Goal: Task Accomplishment & Management: Manage account settings

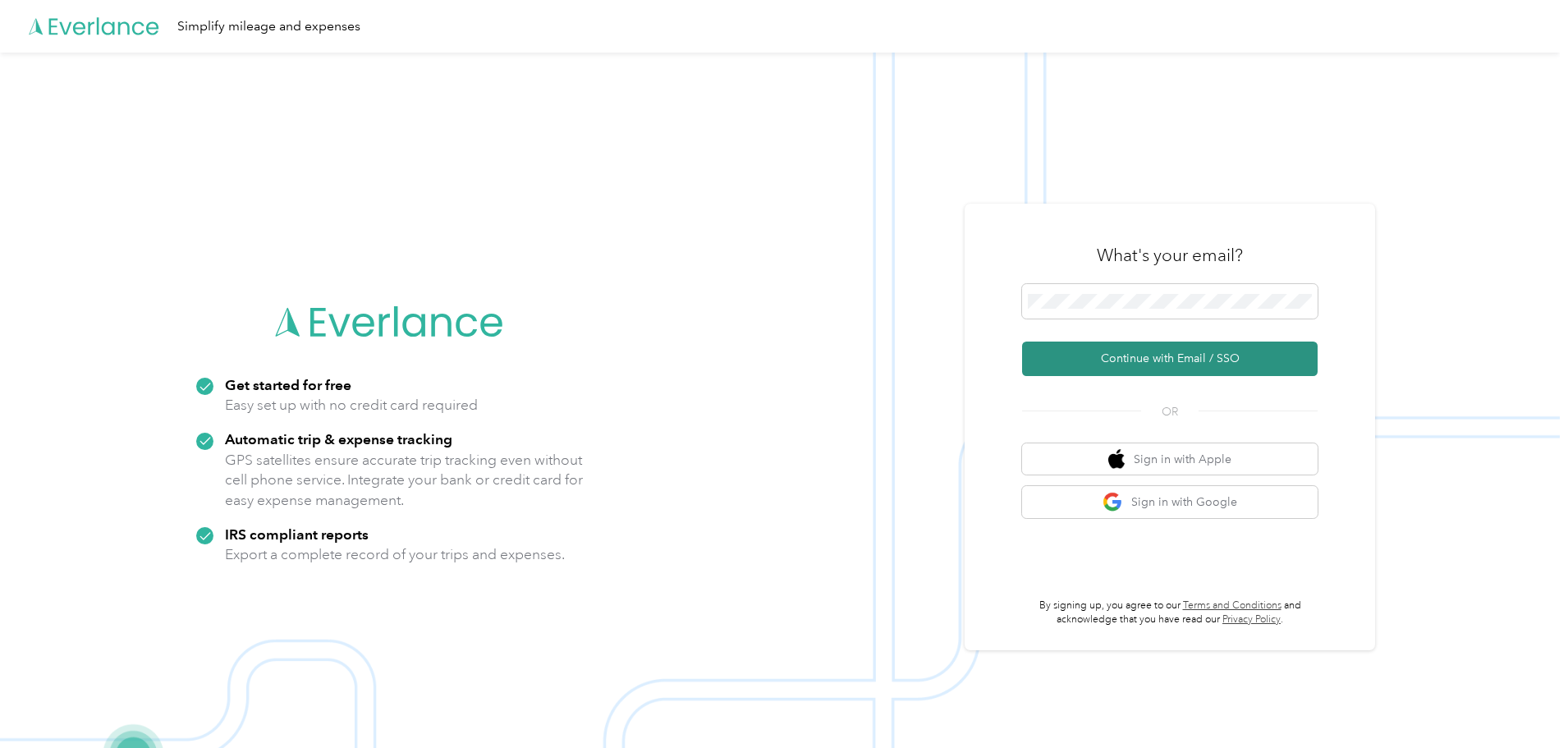
click at [1155, 348] on button "Continue with Email / SSO" at bounding box center [1170, 359] width 296 height 34
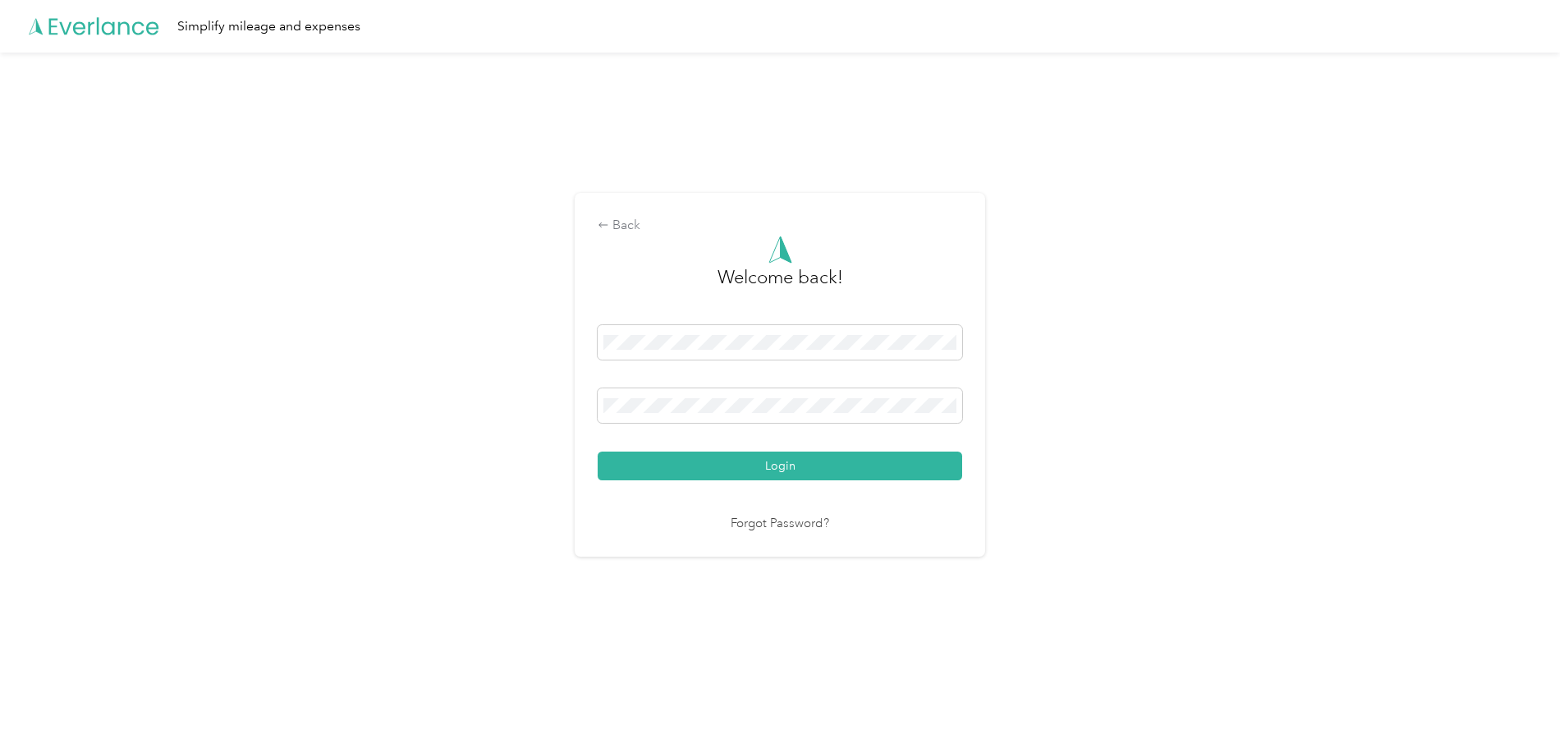
click at [597, 451] on button "Login" at bounding box center [780, 466] width 365 height 29
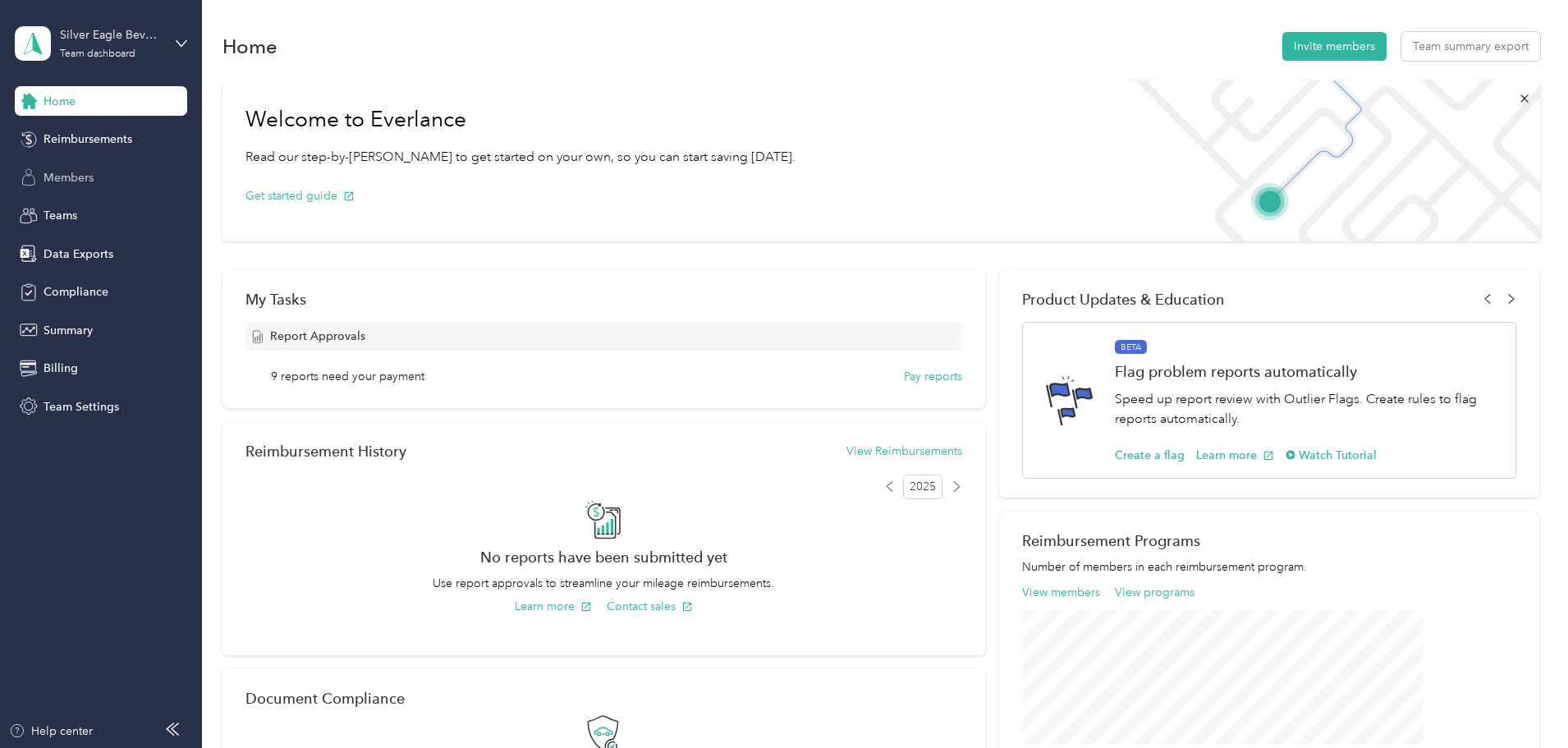
click at [64, 178] on span "Members" at bounding box center [69, 177] width 50 height 17
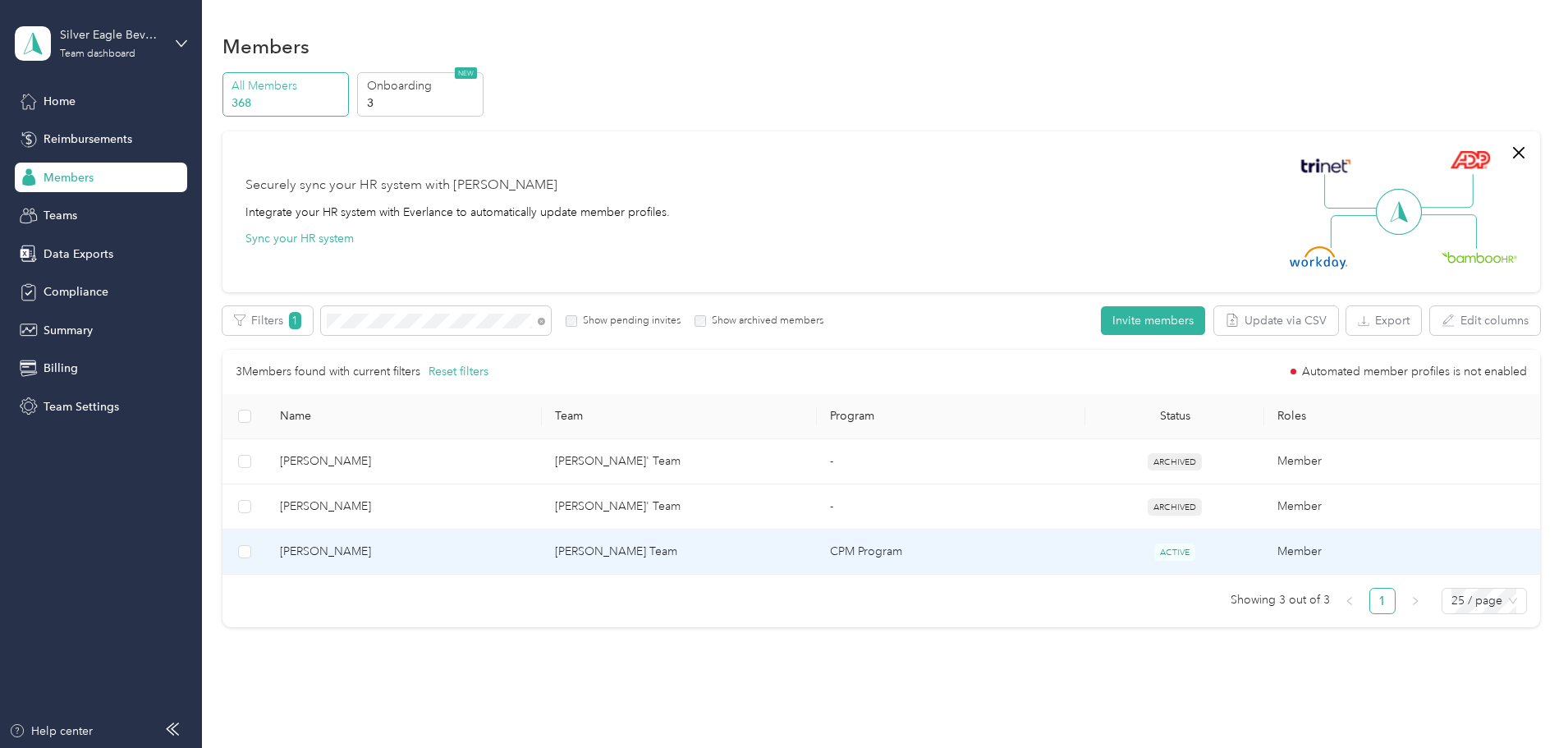
click at [428, 553] on span "[PERSON_NAME]" at bounding box center [404, 551] width 249 height 18
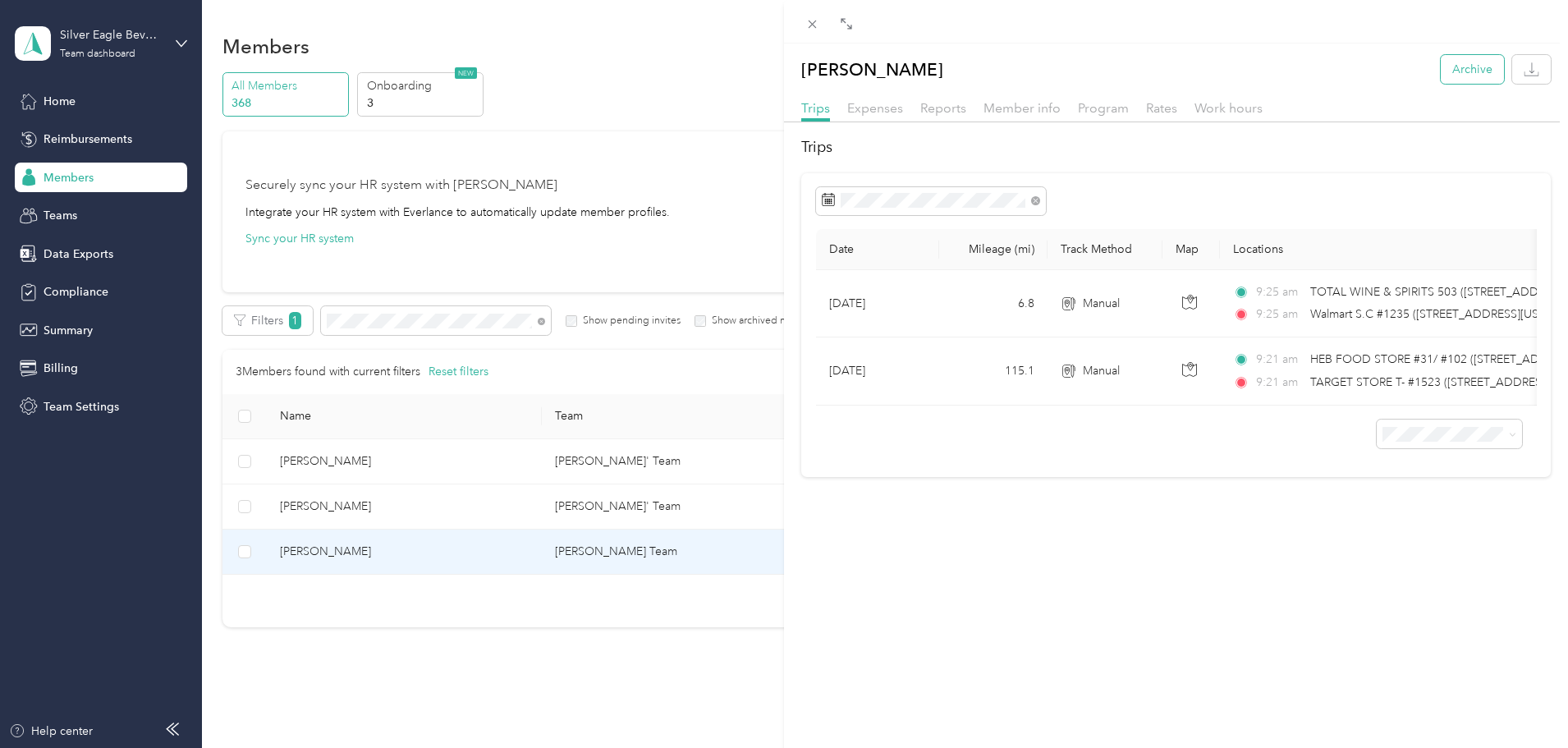
click at [1457, 78] on button "Archive" at bounding box center [1473, 70] width 63 height 29
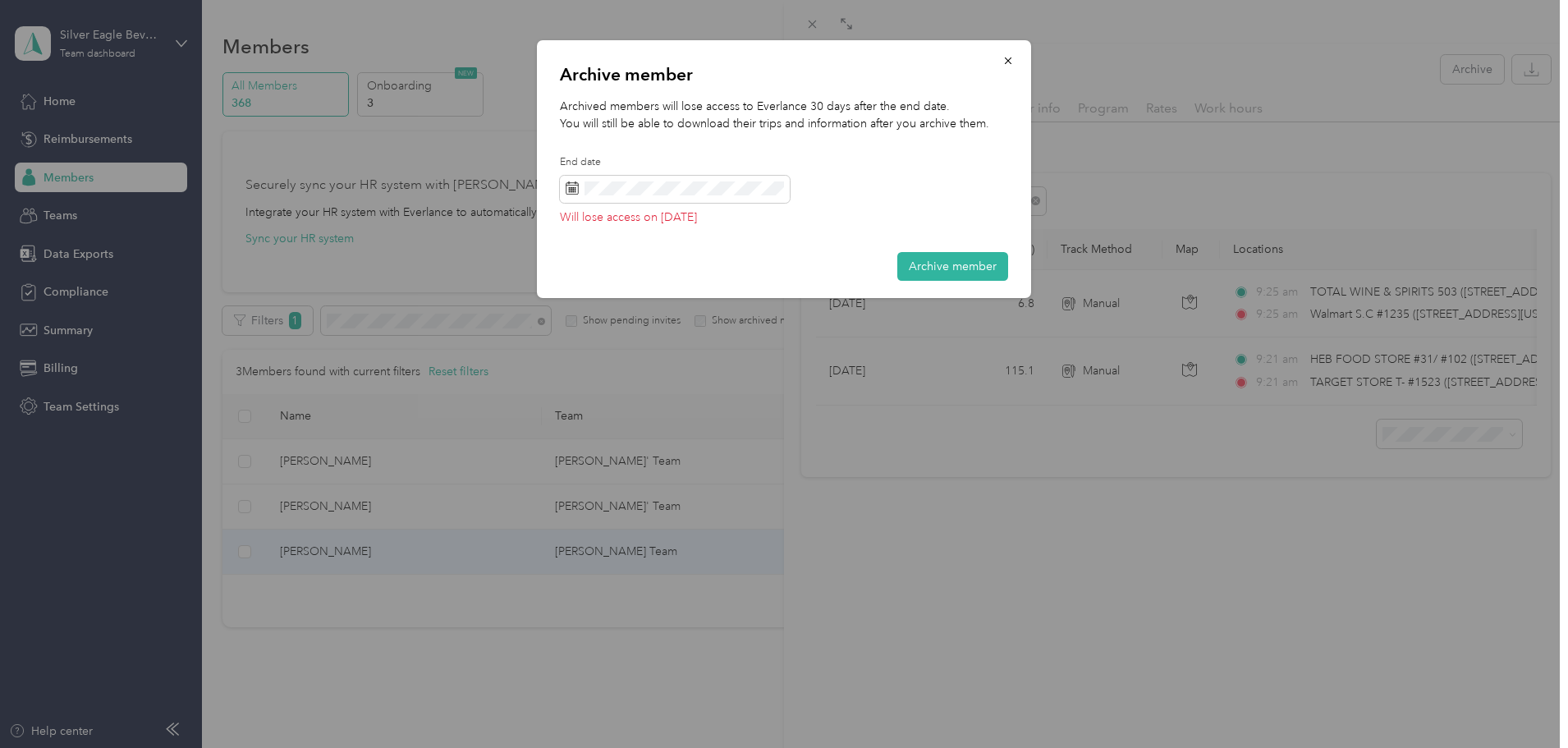
click at [1294, 173] on div at bounding box center [784, 374] width 1568 height 748
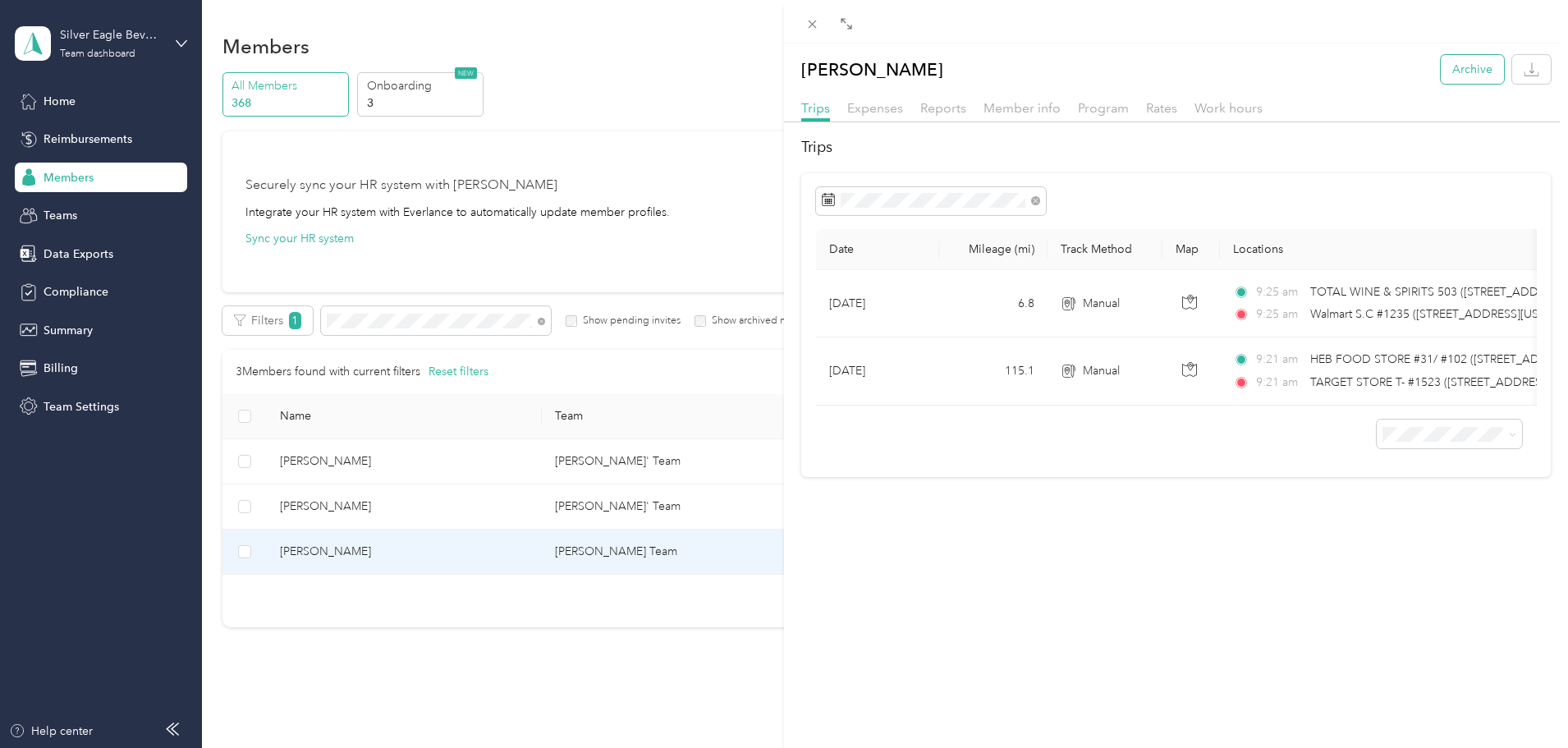
click at [1455, 62] on button "Archive" at bounding box center [1473, 70] width 63 height 29
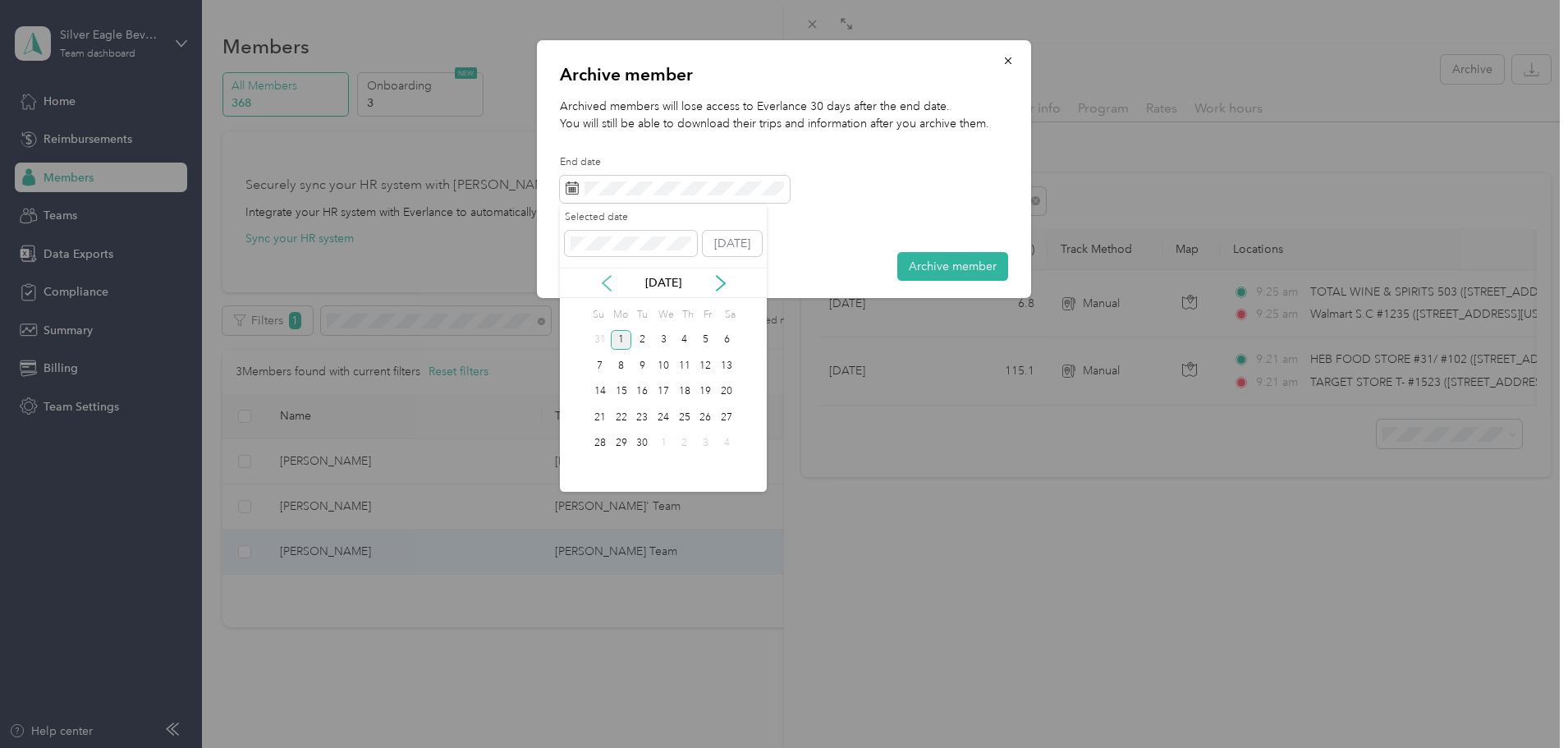
click at [605, 282] on icon at bounding box center [606, 282] width 16 height 16
click at [595, 388] on div "10" at bounding box center [600, 392] width 21 height 21
click at [620, 390] on div "11" at bounding box center [621, 392] width 21 height 21
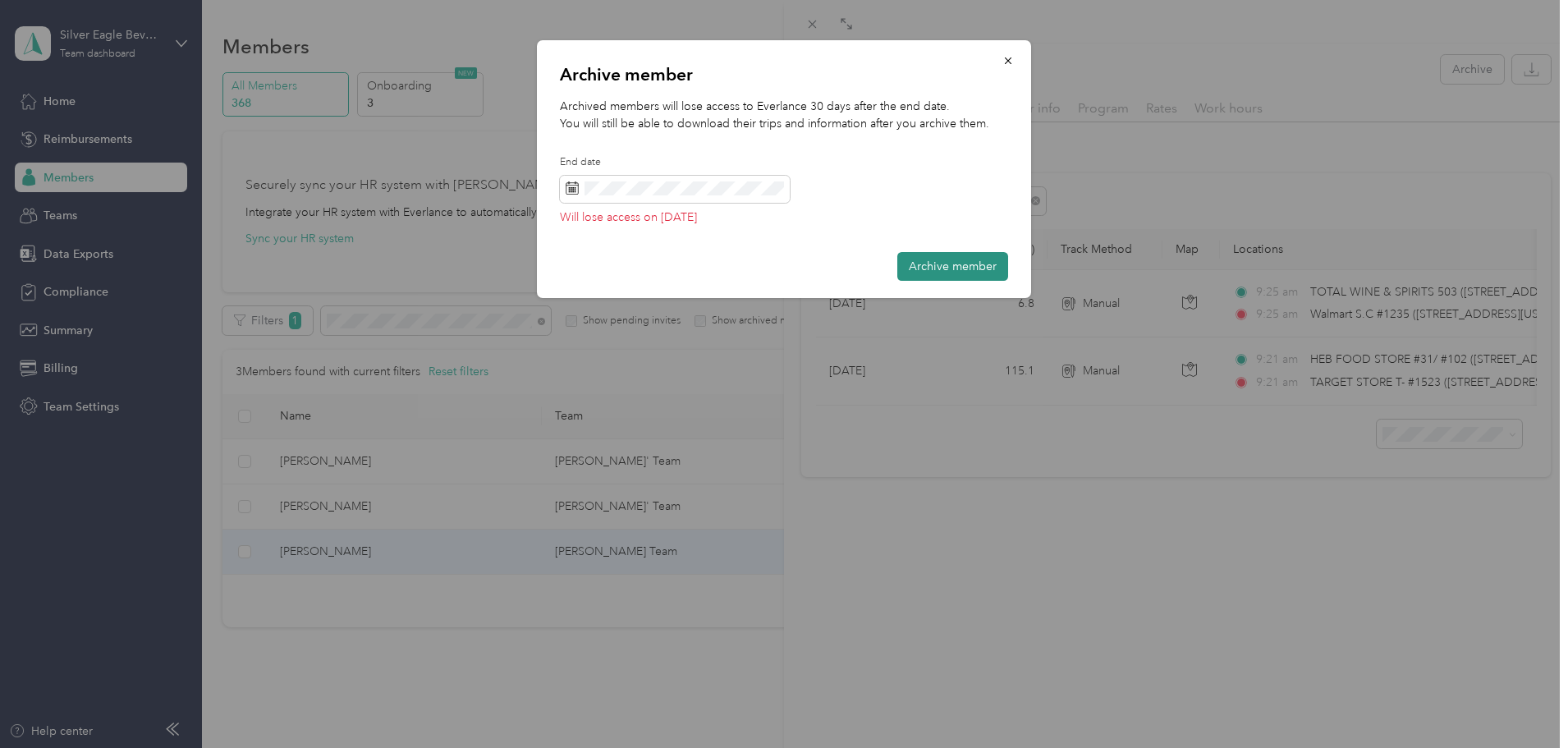
click at [983, 263] on button "Archive member" at bounding box center [952, 266] width 111 height 29
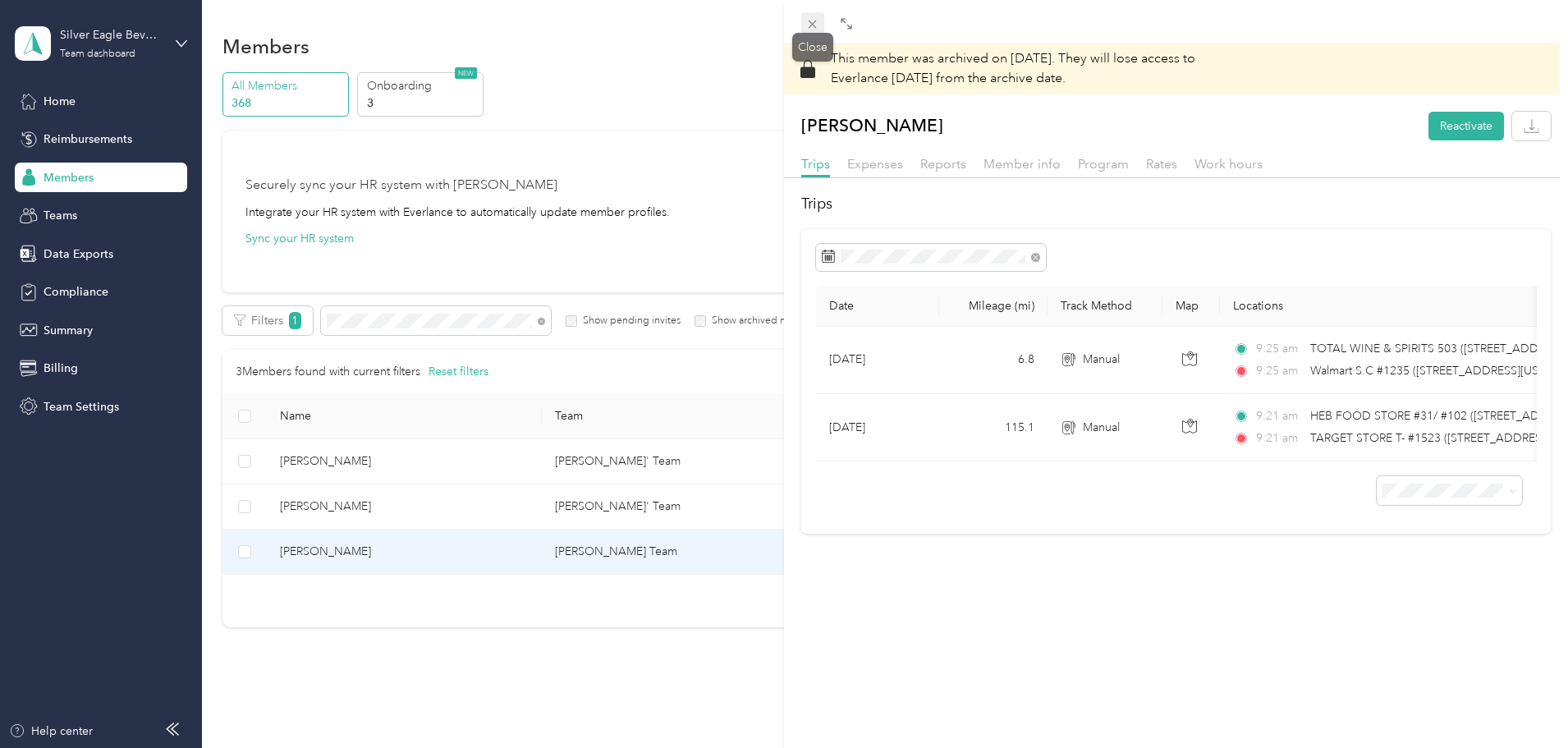
click at [814, 27] on icon at bounding box center [812, 24] width 14 height 14
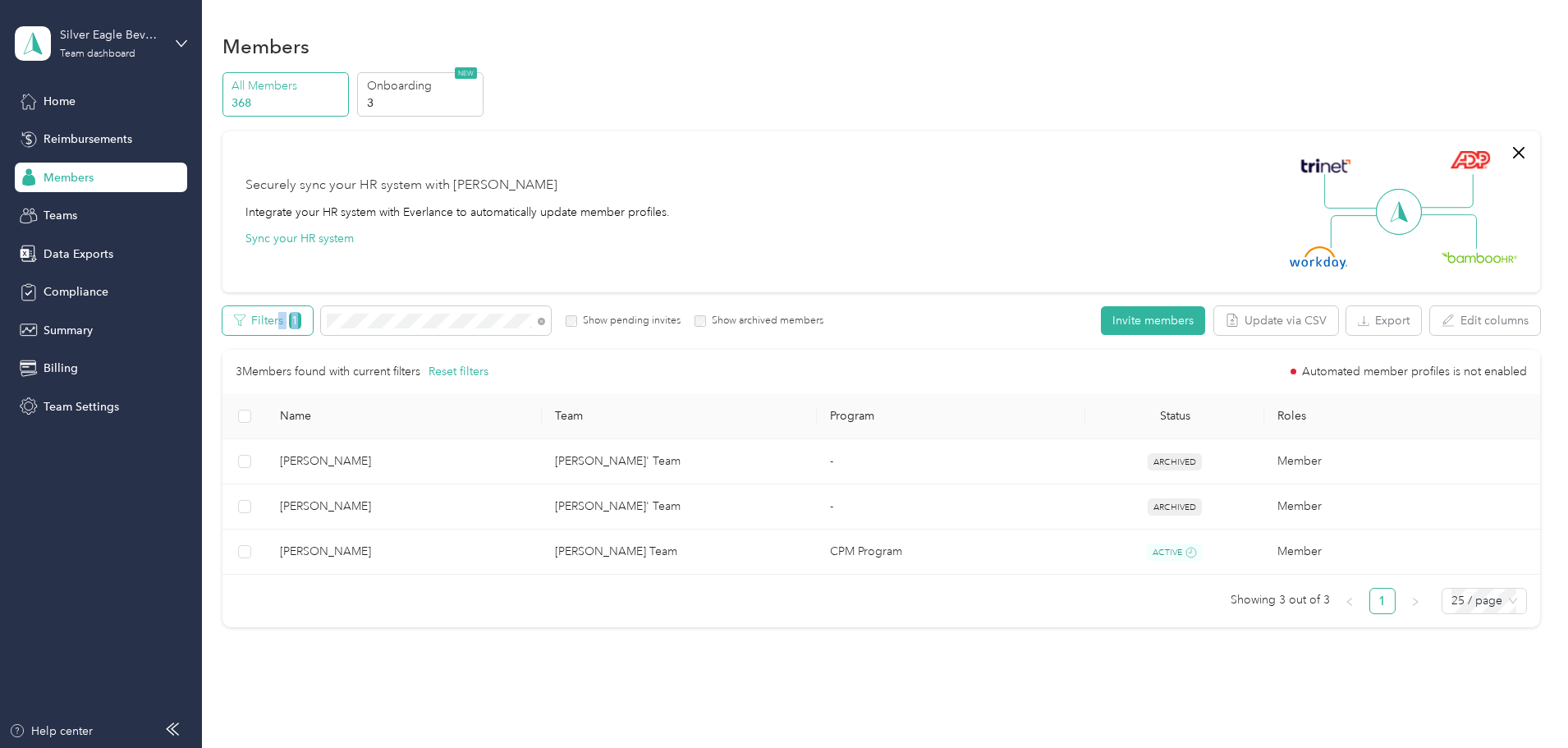
drag, startPoint x: 491, startPoint y: 313, endPoint x: 387, endPoint y: 314, distance: 104.0
click at [387, 314] on div "Filters 1 Show pending invites Show archived members" at bounding box center [523, 321] width 602 height 29
click at [359, 321] on div "Filters 1 Show pending invites Show archived members" at bounding box center [523, 321] width 602 height 29
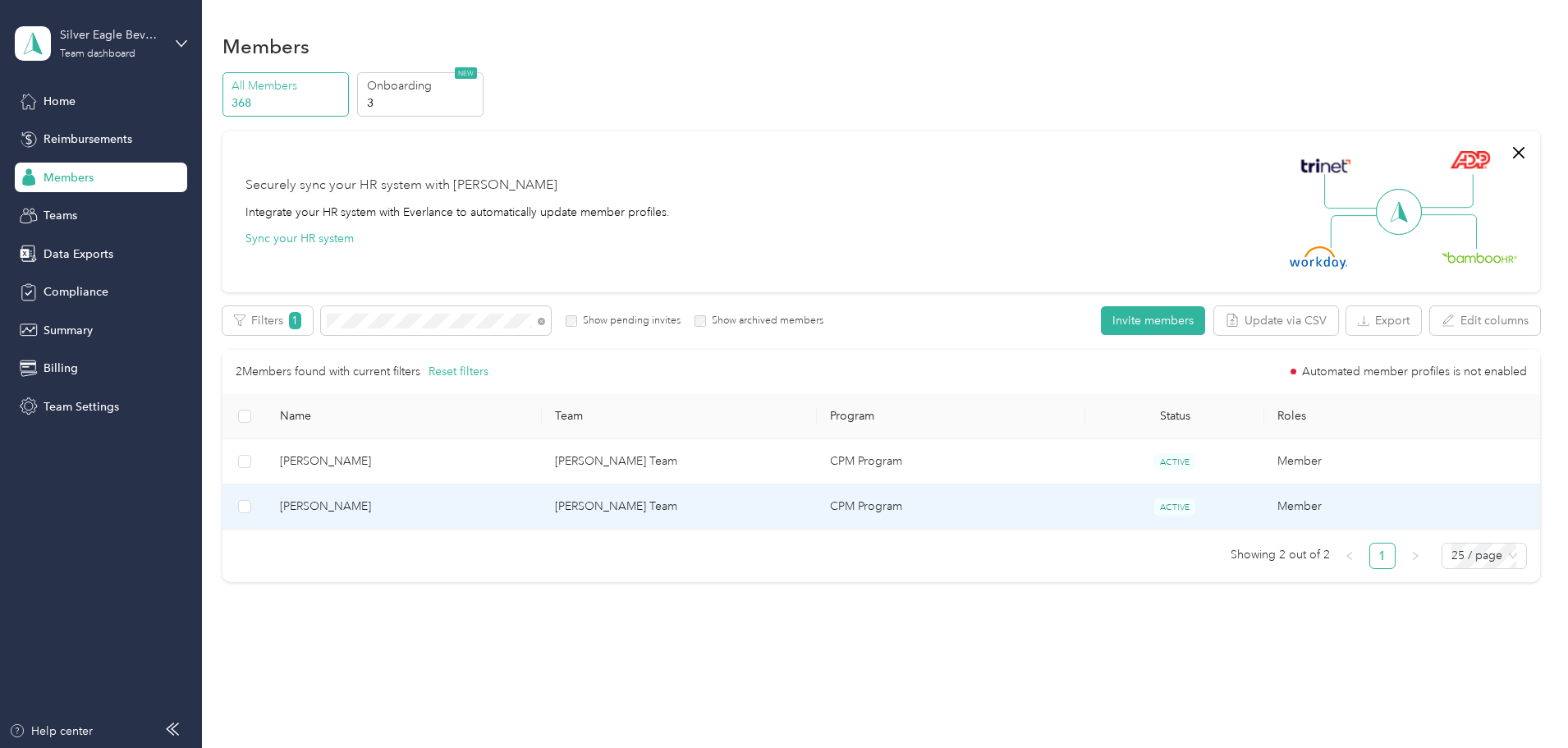
click at [417, 500] on span "[PERSON_NAME]" at bounding box center [404, 506] width 249 height 18
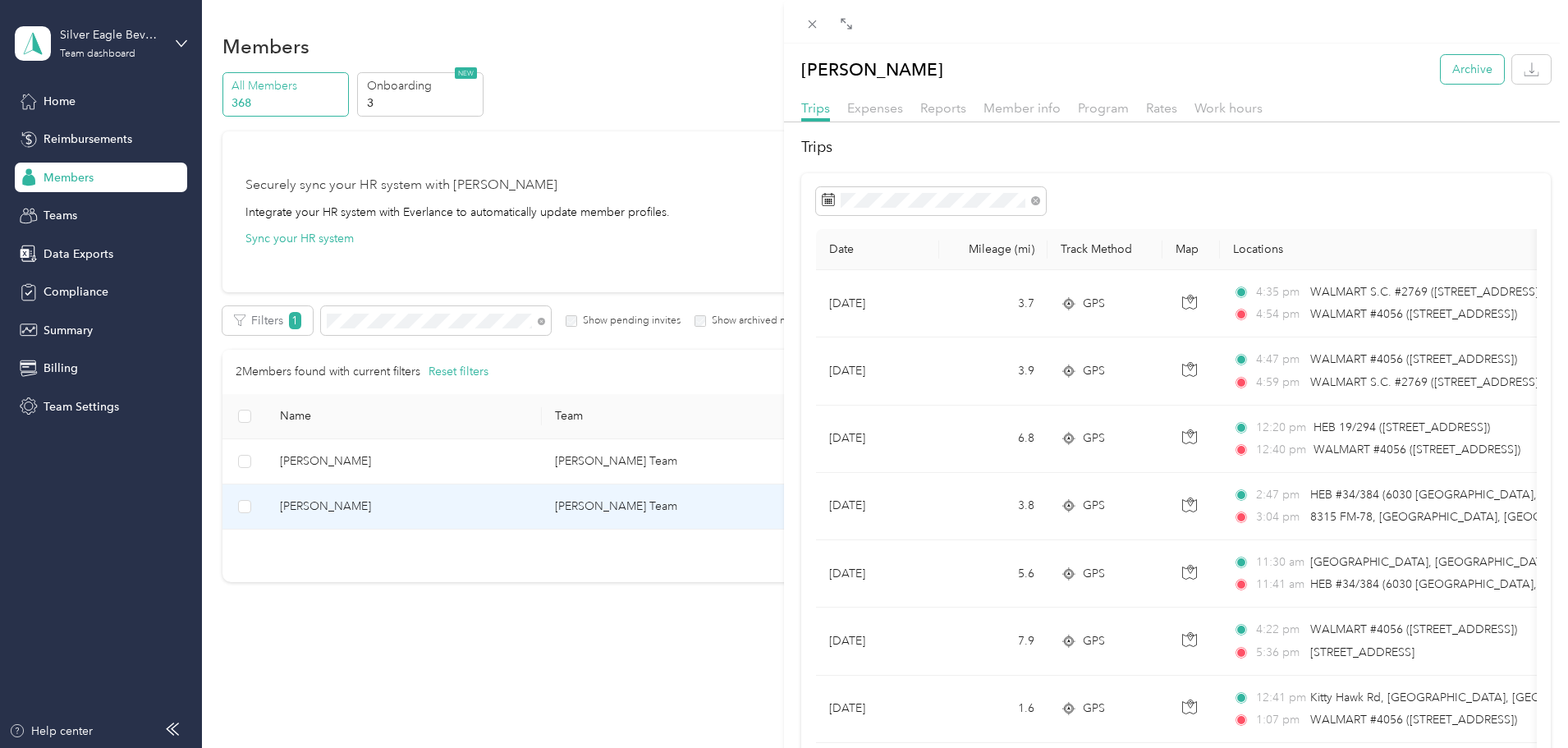
click at [1449, 62] on button "Archive" at bounding box center [1473, 70] width 63 height 29
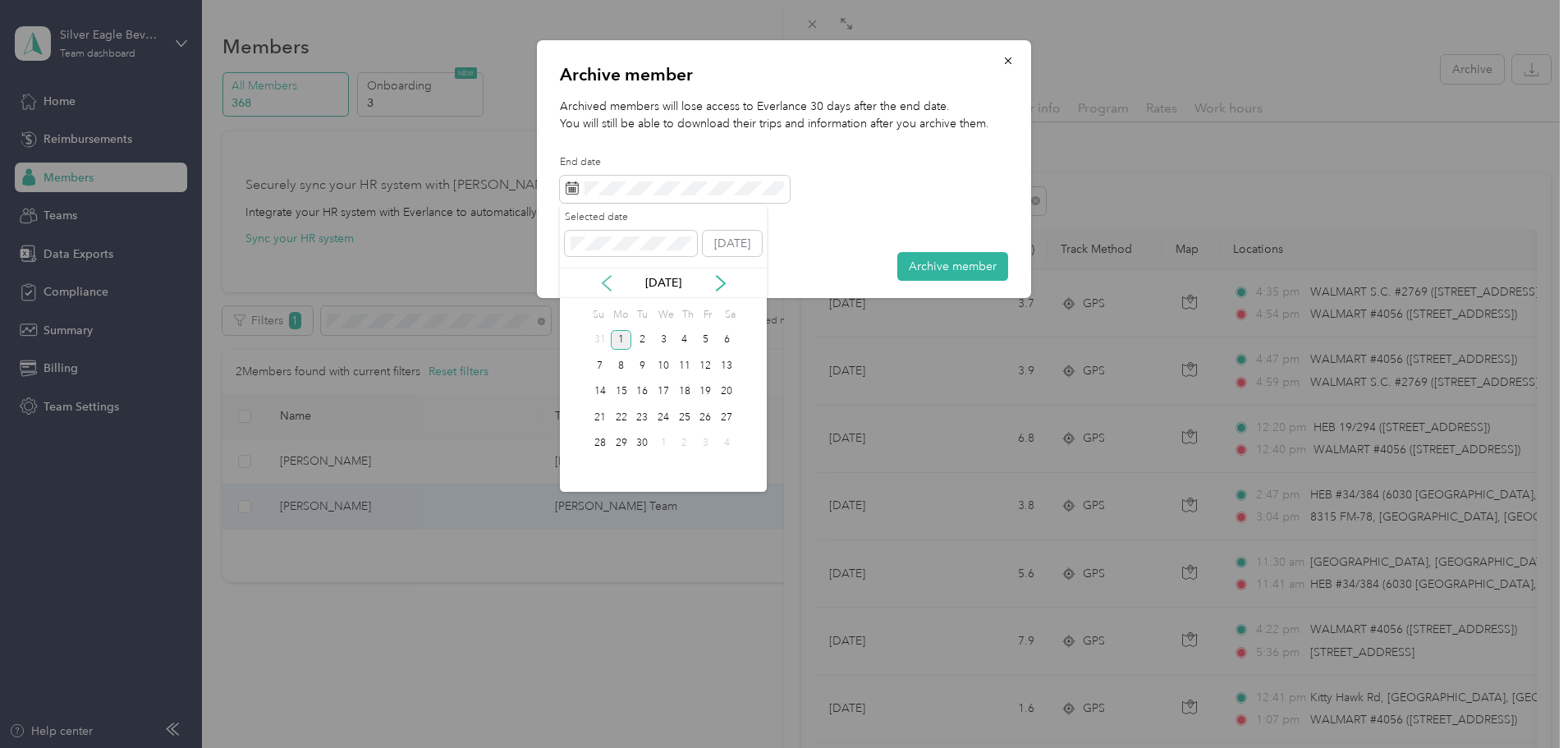
click at [611, 281] on icon at bounding box center [606, 282] width 16 height 16
click at [616, 389] on div "11" at bounding box center [621, 392] width 21 height 21
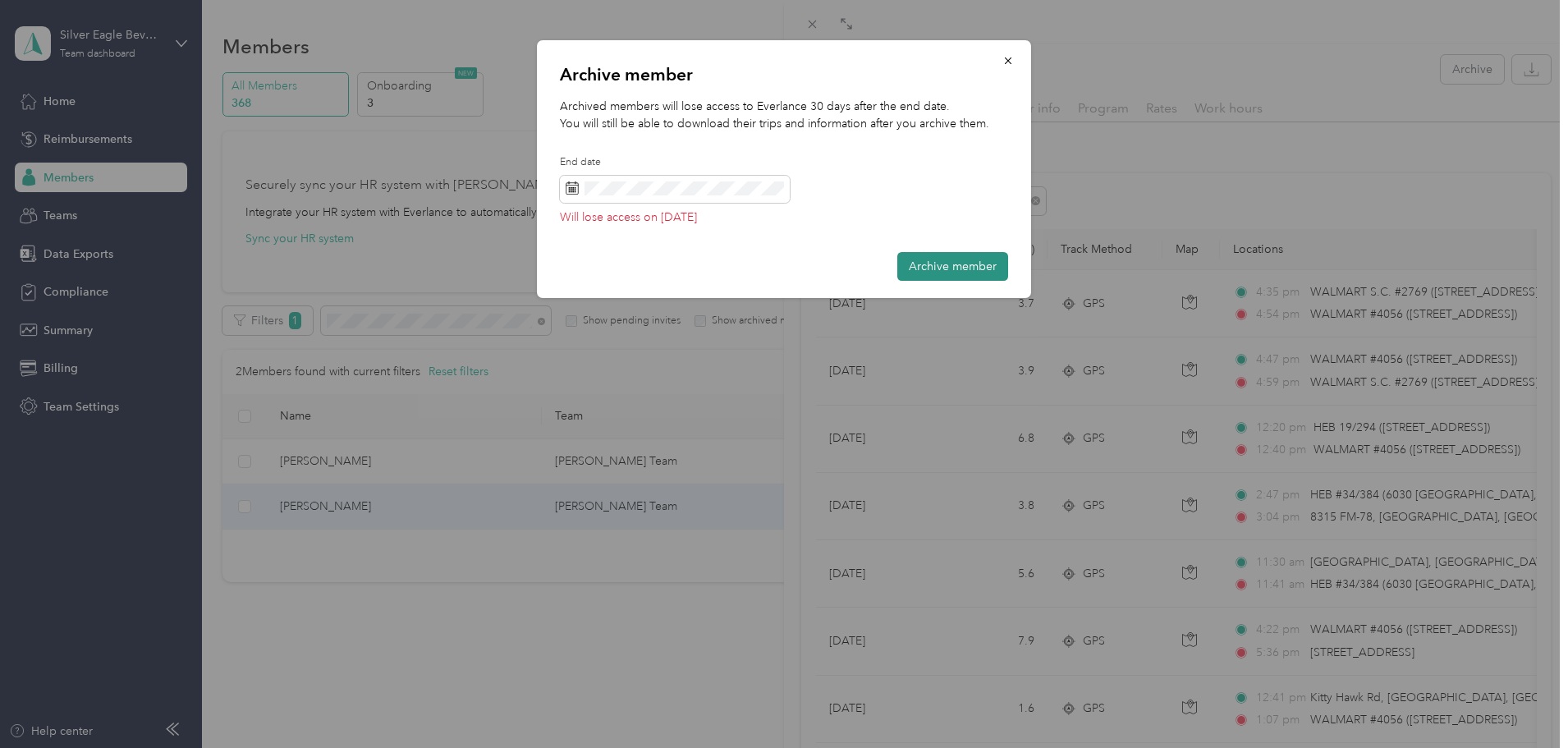
click at [981, 260] on button "Archive member" at bounding box center [952, 266] width 111 height 29
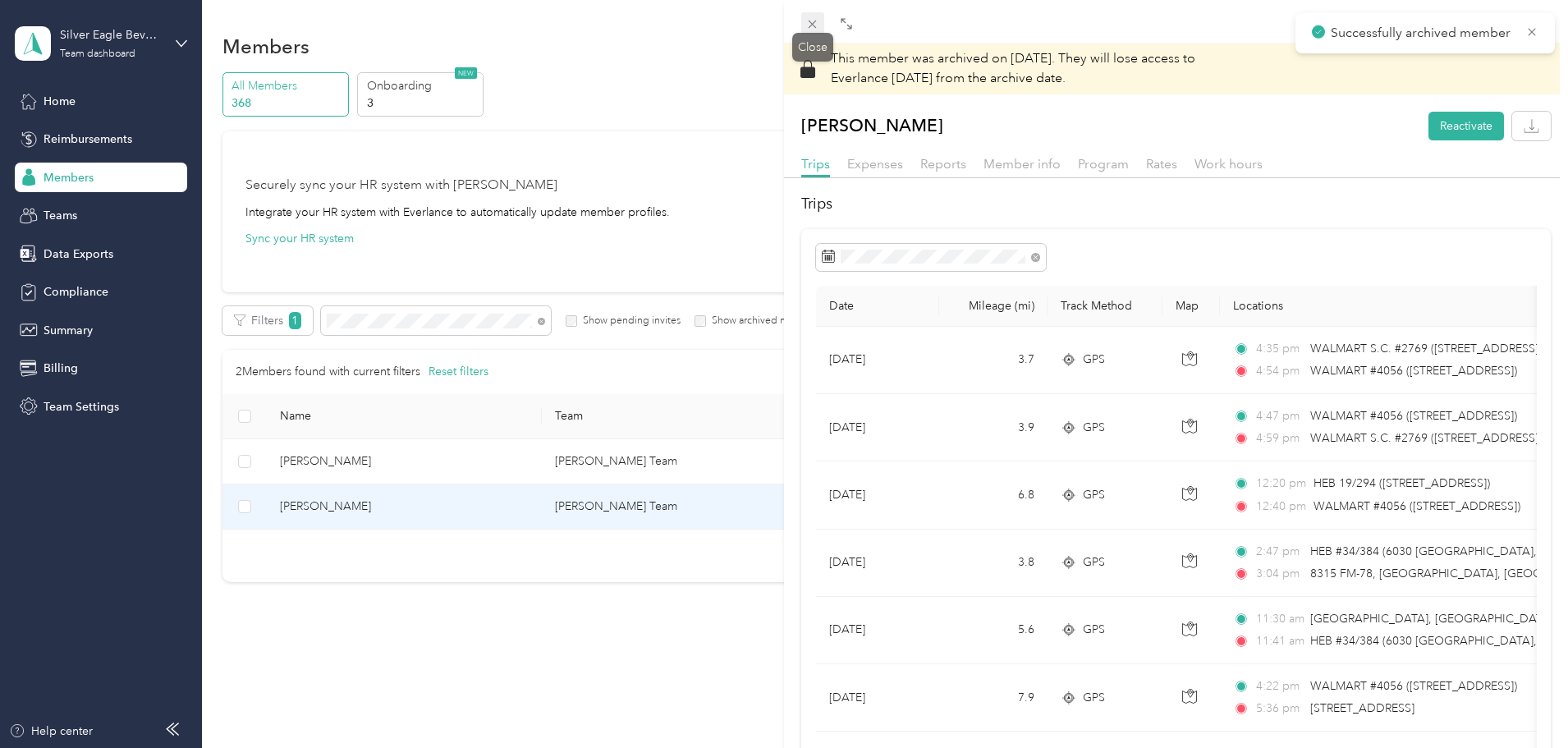
click at [808, 20] on icon at bounding box center [812, 24] width 14 height 14
